Goal: Check status: Check status

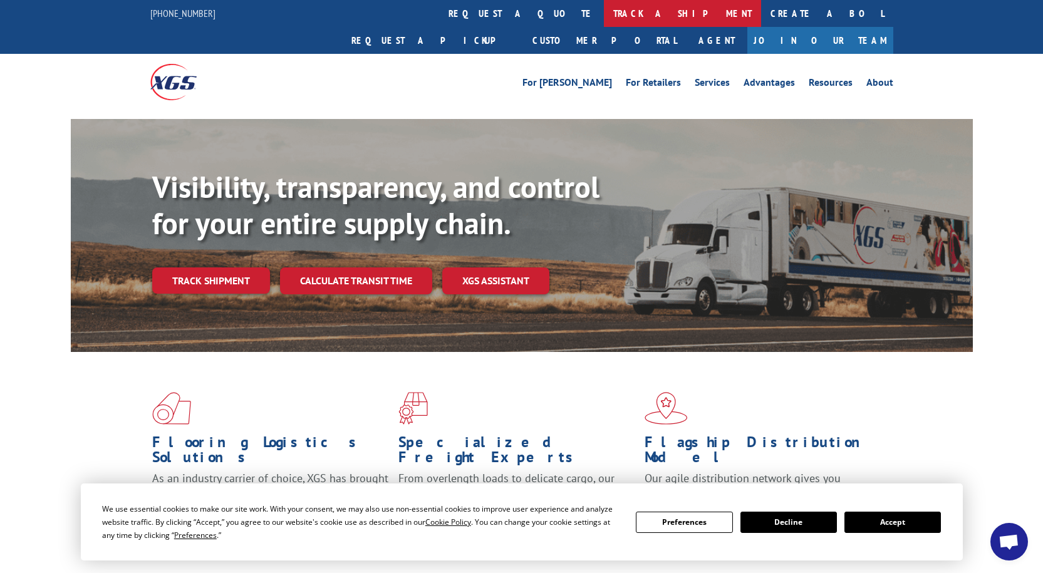
click at [604, 16] on link "track a shipment" at bounding box center [682, 13] width 157 height 27
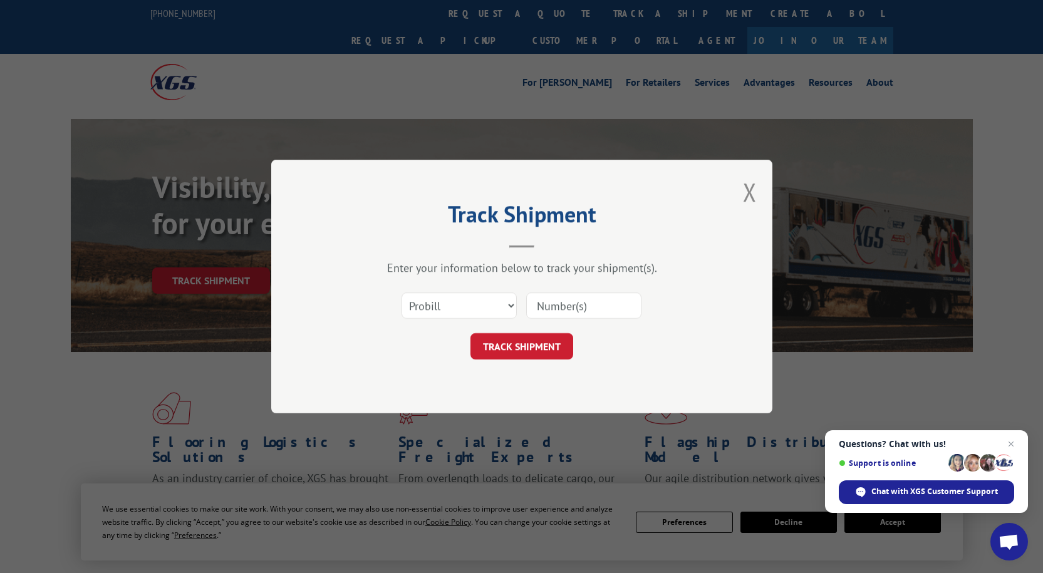
click at [587, 310] on input at bounding box center [583, 306] width 115 height 26
type input "12970552"
click at [558, 345] on button "TRACK SHIPMENT" at bounding box center [522, 346] width 103 height 26
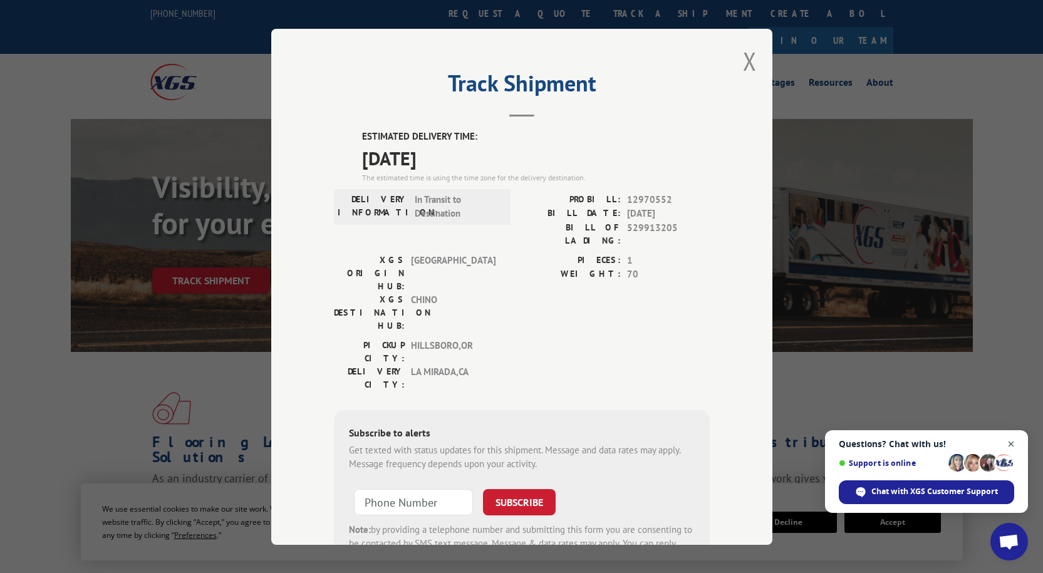
click at [1008, 441] on span "Close chat" at bounding box center [1012, 445] width 16 height 16
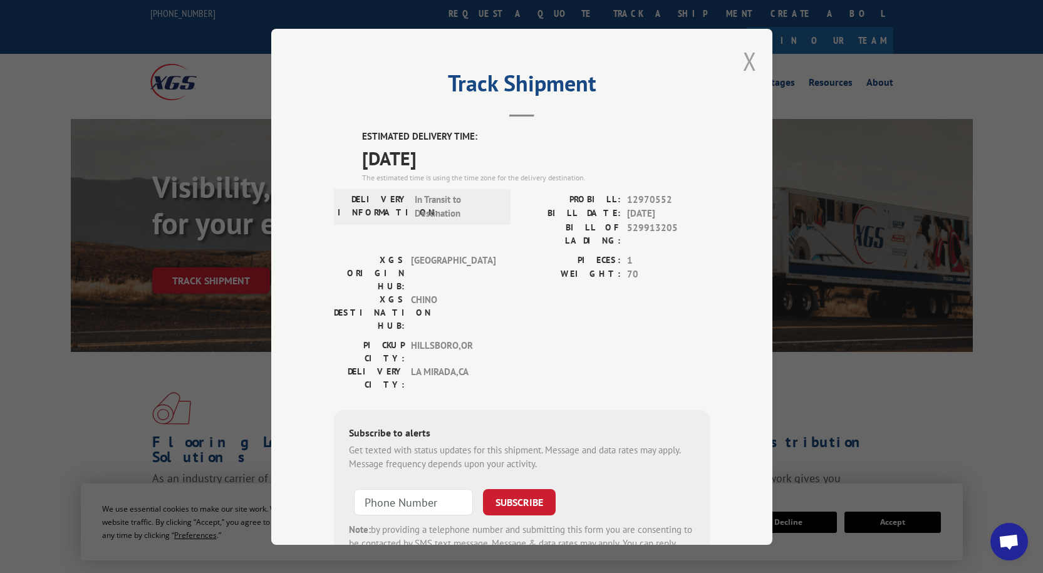
drag, startPoint x: 743, startPoint y: 62, endPoint x: 733, endPoint y: 43, distance: 21.6
click at [743, 61] on button "Close modal" at bounding box center [750, 60] width 14 height 33
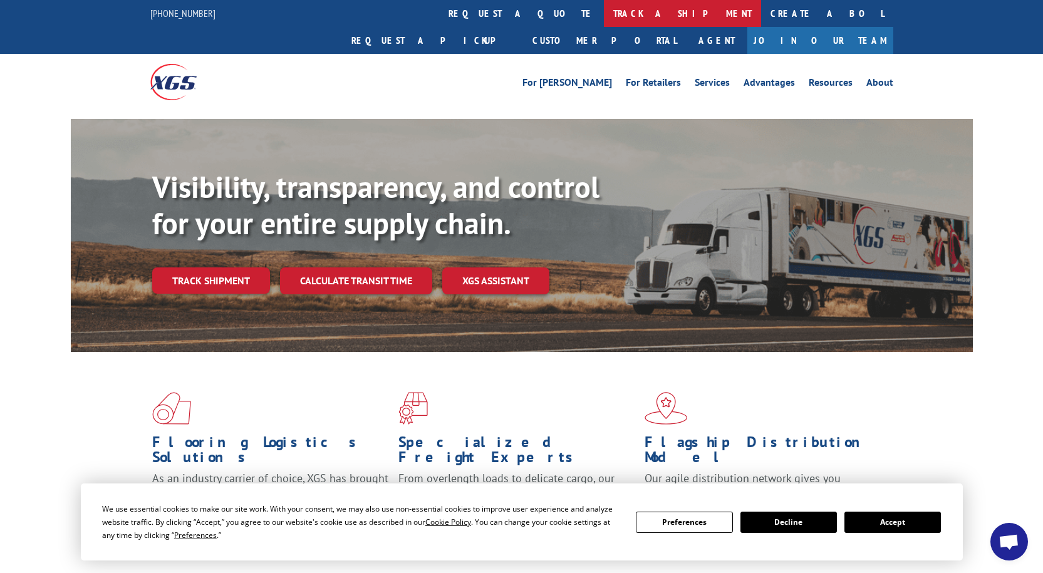
click at [604, 11] on link "track a shipment" at bounding box center [682, 13] width 157 height 27
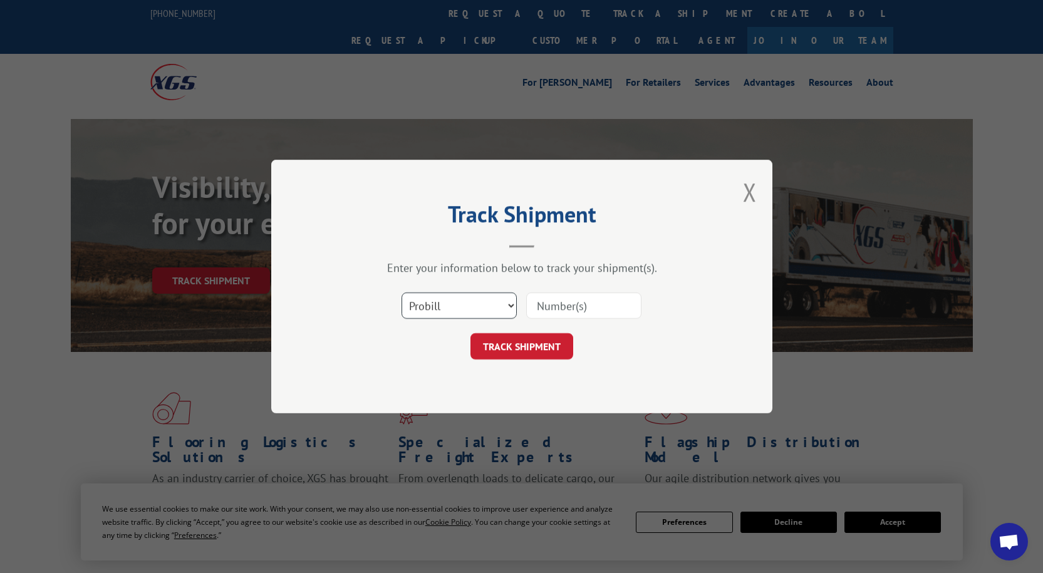
click at [493, 303] on select "Select category... Probill BOL PO" at bounding box center [459, 306] width 115 height 26
click at [498, 296] on select "Select category... Probill BOL PO" at bounding box center [459, 306] width 115 height 26
click at [570, 308] on input at bounding box center [583, 306] width 115 height 26
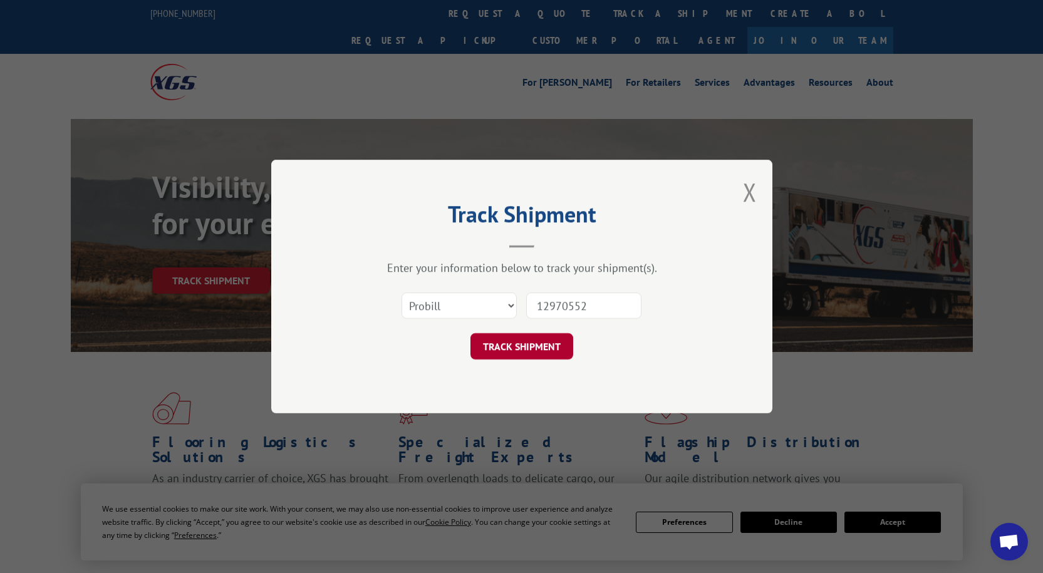
type input "12970552"
click at [538, 350] on button "TRACK SHIPMENT" at bounding box center [522, 346] width 103 height 26
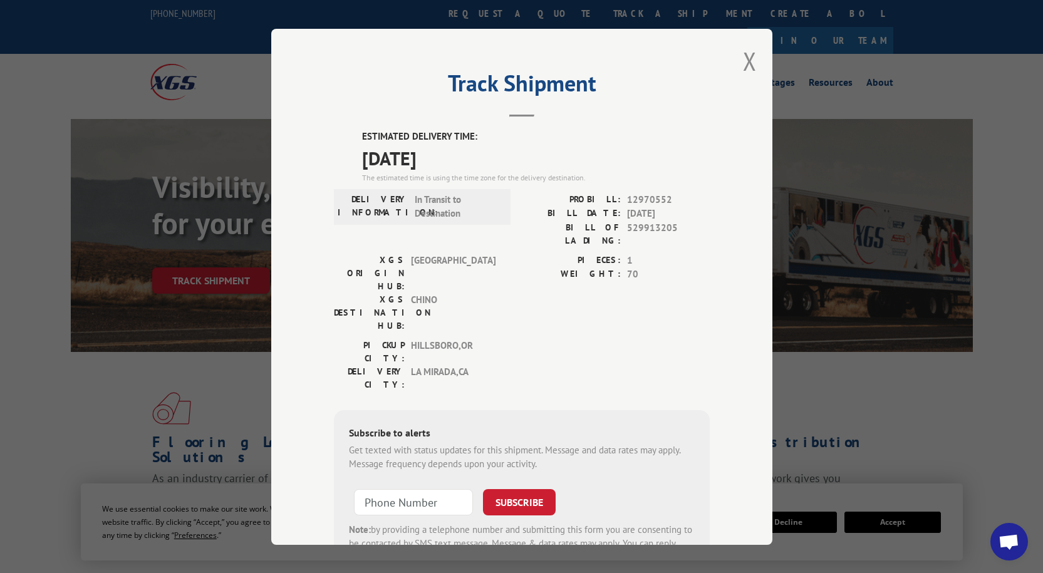
drag, startPoint x: 468, startPoint y: 154, endPoint x: 316, endPoint y: 165, distance: 152.0
click at [316, 165] on div "Track Shipment ESTIMATED DELIVERY TIME: [DATE] The estimated time is using the …" at bounding box center [521, 287] width 501 height 516
click at [378, 96] on h2 "Track Shipment" at bounding box center [522, 87] width 376 height 24
click at [703, 223] on span "529913205" at bounding box center [668, 234] width 83 height 26
click at [743, 62] on button "Close modal" at bounding box center [750, 60] width 14 height 33
